Goal: Task Accomplishment & Management: Manage account settings

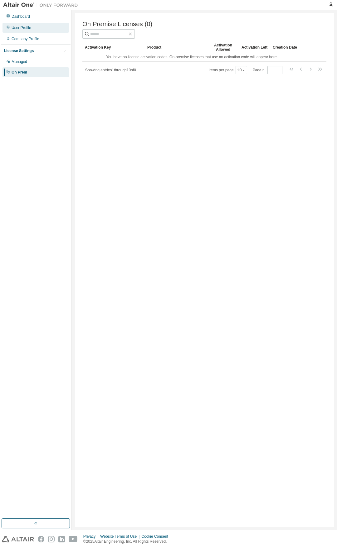
click at [31, 27] on div "User Profile" at bounding box center [35, 28] width 66 height 10
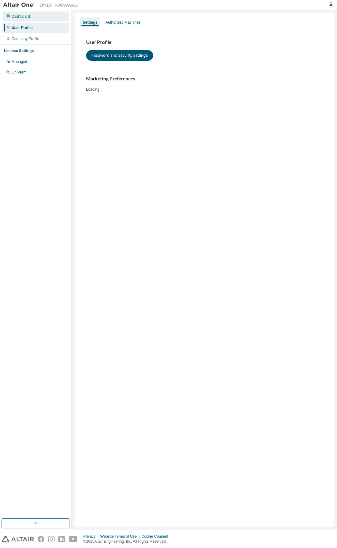
click at [34, 18] on div "Dashboard" at bounding box center [35, 17] width 66 height 10
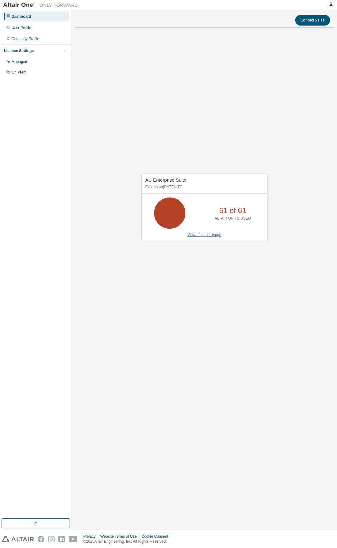
click at [215, 235] on link "View License Usage" at bounding box center [204, 235] width 34 height 4
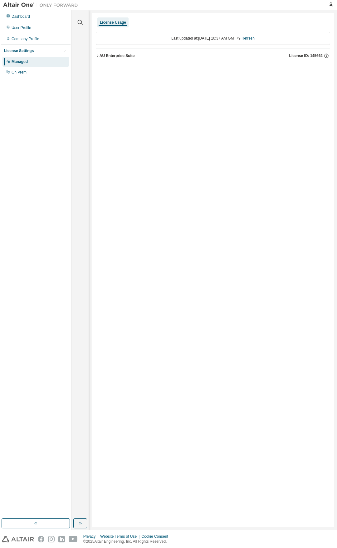
click at [97, 56] on icon "button" at bounding box center [98, 56] width 4 height 4
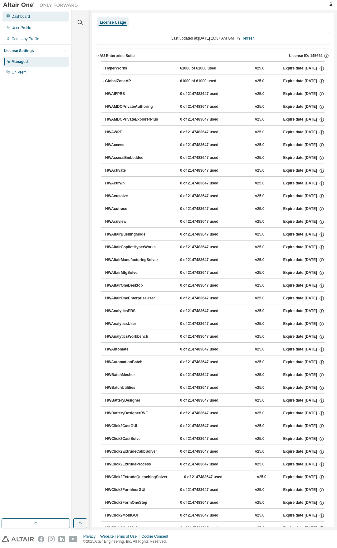
click at [18, 17] on div "Dashboard" at bounding box center [21, 16] width 18 height 5
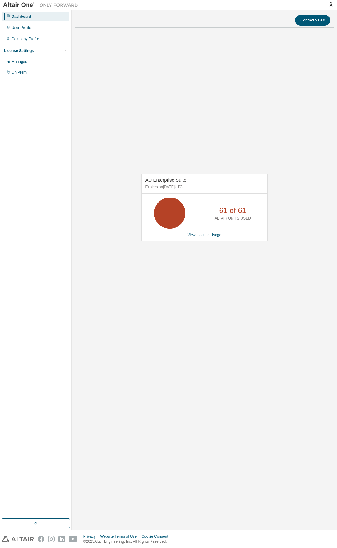
click at [168, 210] on icon at bounding box center [170, 213] width 16 height 16
click at [174, 178] on span "AU Enterprise Suite" at bounding box center [165, 179] width 41 height 5
